Goal: Navigation & Orientation: Find specific page/section

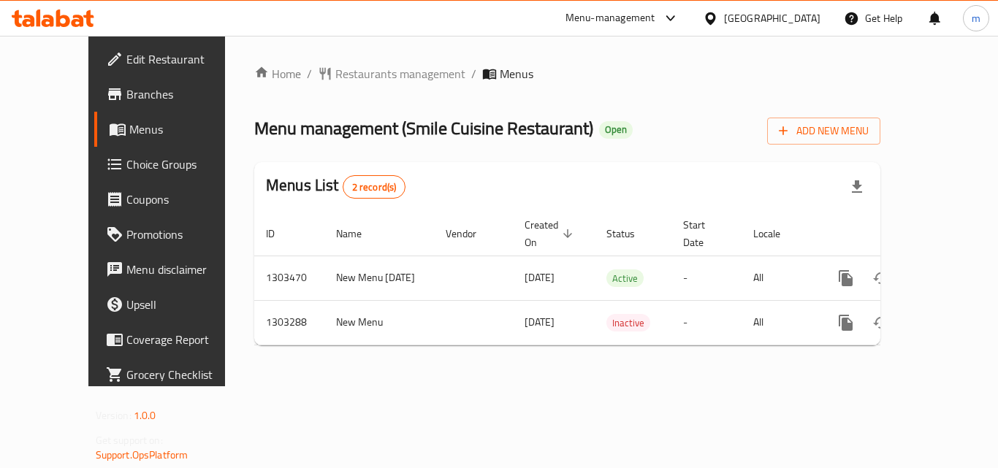
click at [734, 20] on div "[GEOGRAPHIC_DATA]" at bounding box center [772, 18] width 96 height 16
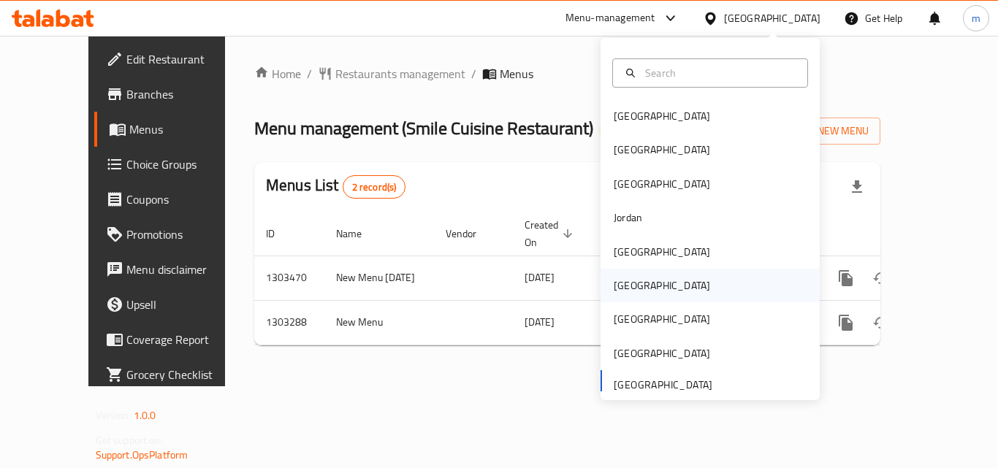
click at [622, 287] on div "[GEOGRAPHIC_DATA]" at bounding box center [662, 286] width 96 height 16
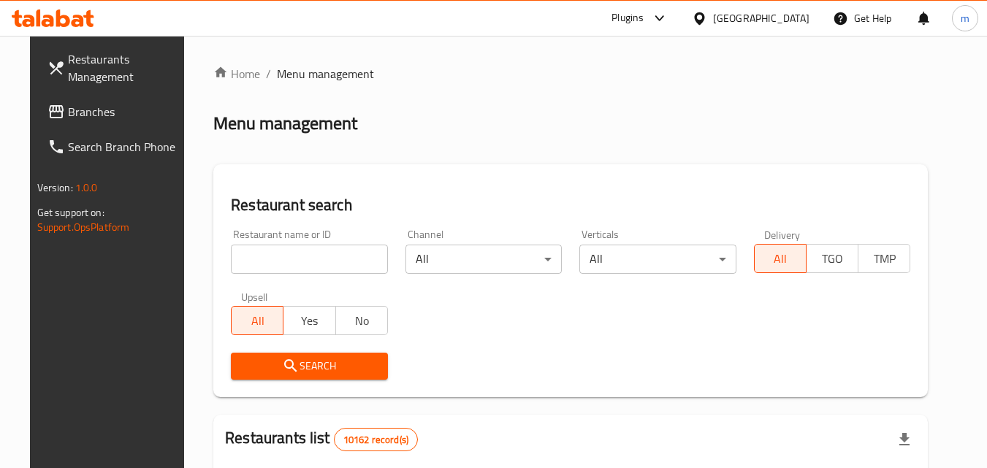
click at [644, 18] on div "Plugins" at bounding box center [628, 18] width 32 height 18
click at [574, 130] on div "Restaurant-Management" at bounding box center [589, 132] width 115 height 16
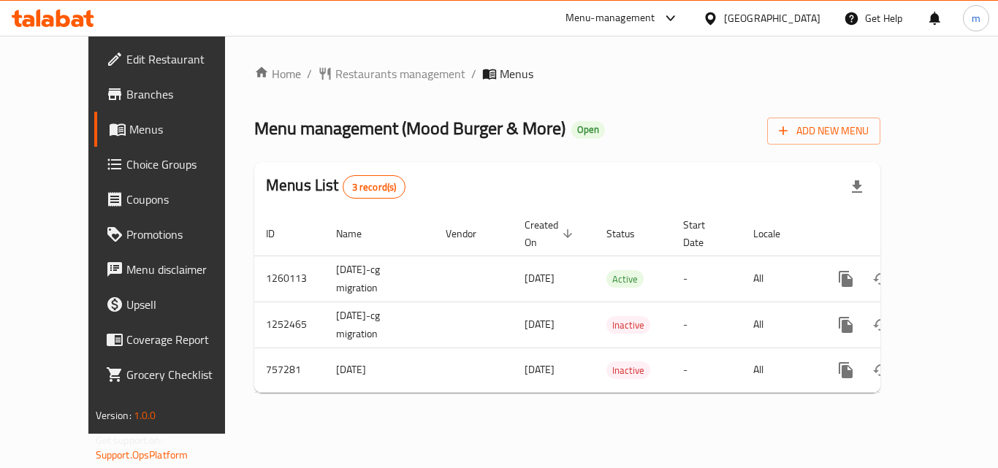
click at [74, 20] on icon at bounding box center [78, 21] width 12 height 12
